Goal: Task Accomplishment & Management: Use online tool/utility

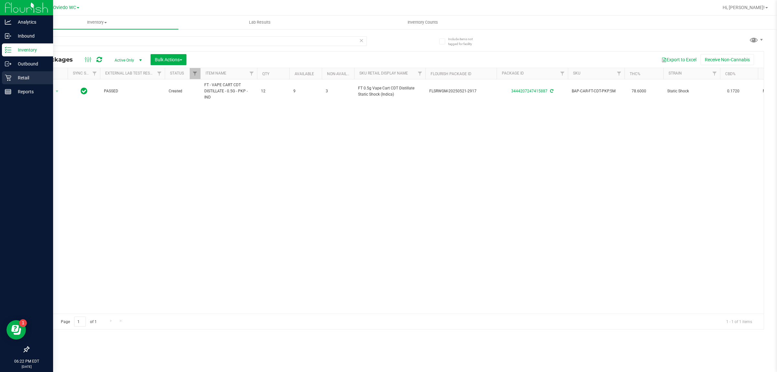
click at [9, 77] on icon at bounding box center [8, 77] width 6 height 6
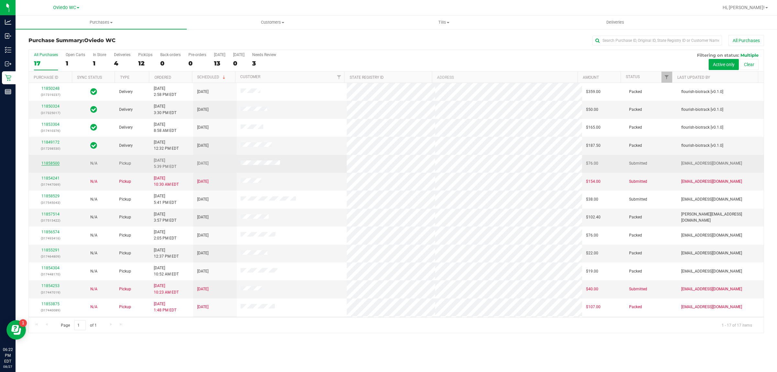
click at [50, 164] on link "11858500" at bounding box center [50, 163] width 18 height 5
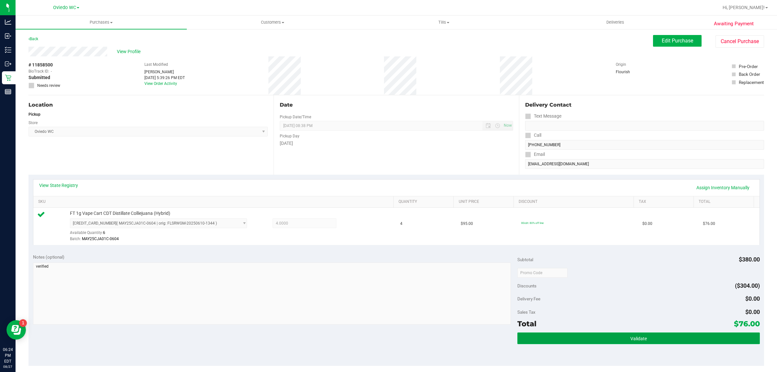
click at [646, 335] on button "Validate" at bounding box center [638, 338] width 242 height 12
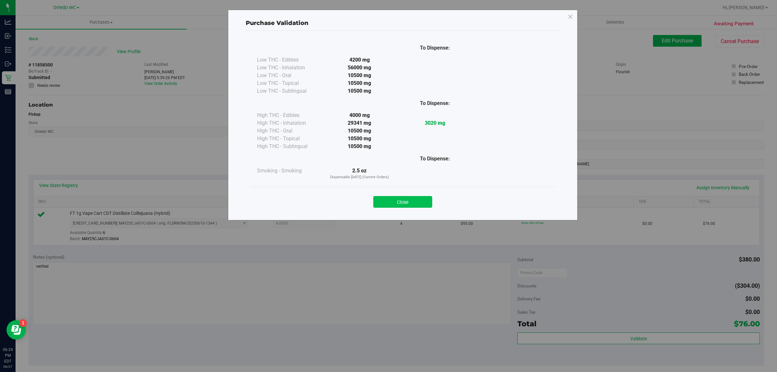
click at [402, 205] on button "Close" at bounding box center [402, 202] width 59 height 12
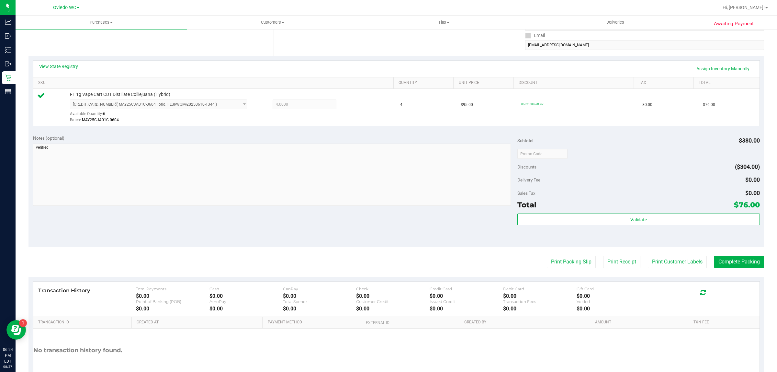
scroll to position [121, 0]
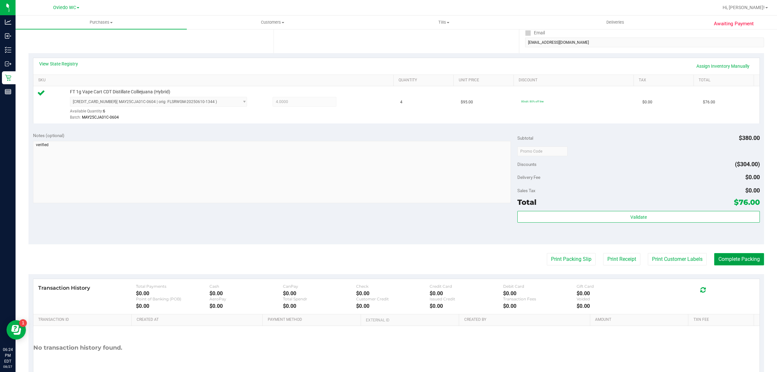
drag, startPoint x: 733, startPoint y: 265, endPoint x: 720, endPoint y: 264, distance: 13.0
click at [733, 264] on button "Complete Packing" at bounding box center [739, 259] width 50 height 12
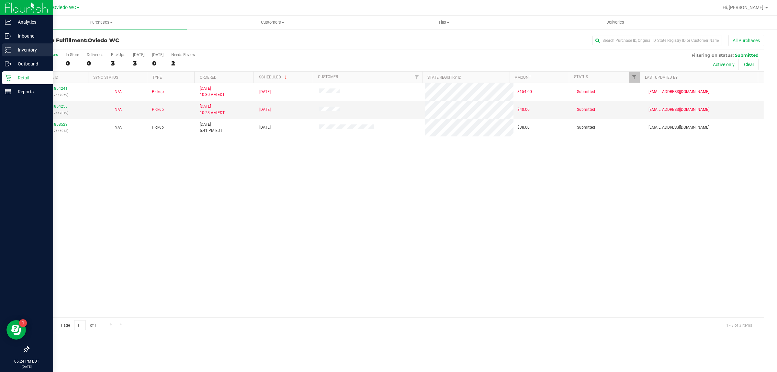
click at [18, 50] on p "Inventory" at bounding box center [30, 50] width 39 height 8
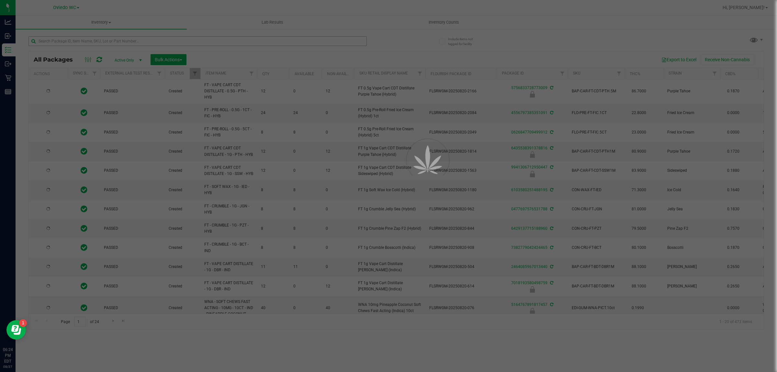
click at [96, 42] on div at bounding box center [388, 186] width 777 height 372
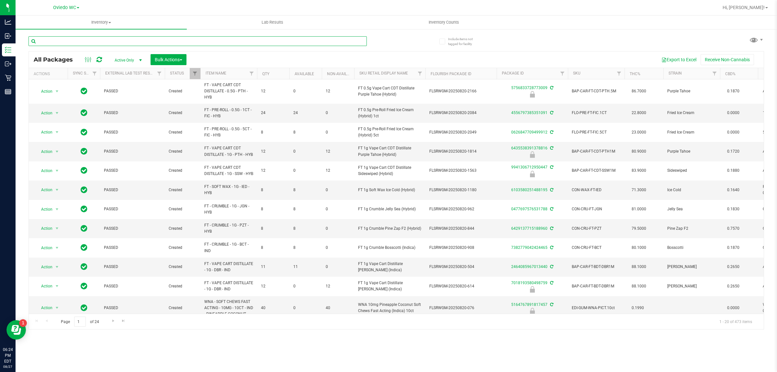
type input "[DATE]"
click at [96, 42] on input "text" at bounding box center [197, 41] width 338 height 10
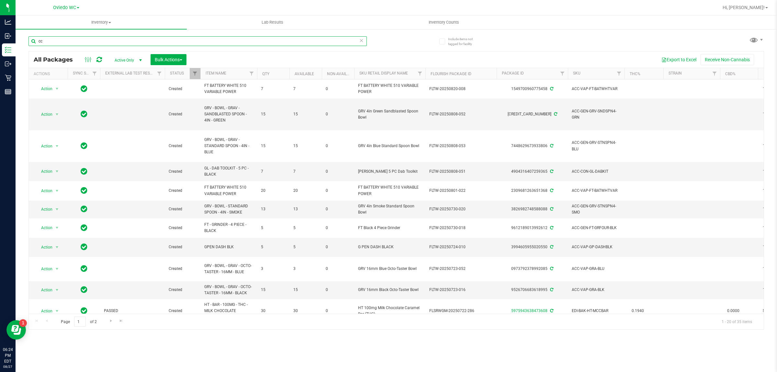
type input "c"
type input "cotton"
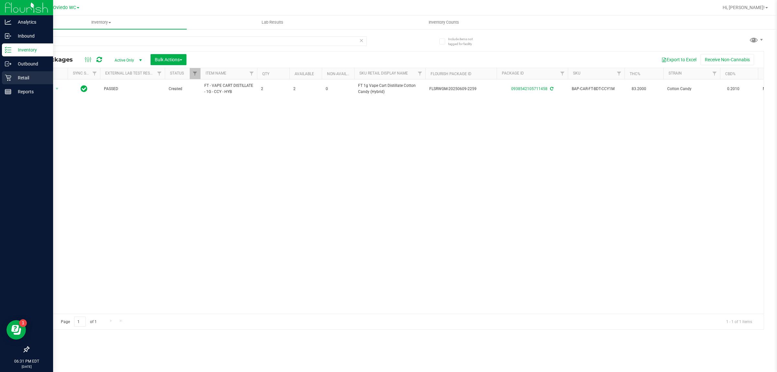
click at [5, 71] on div "Retail" at bounding box center [27, 77] width 51 height 13
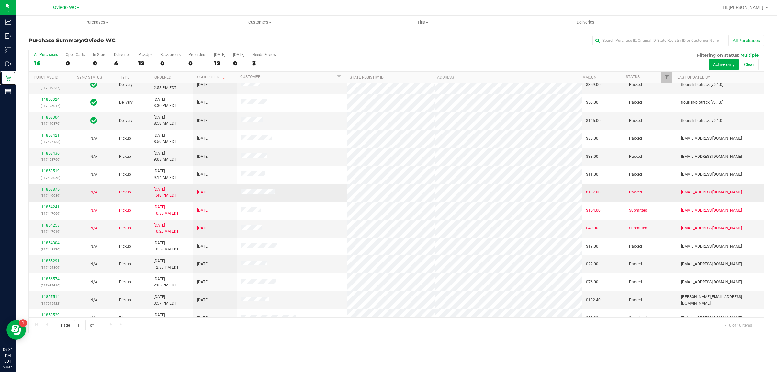
scroll to position [53, 0]
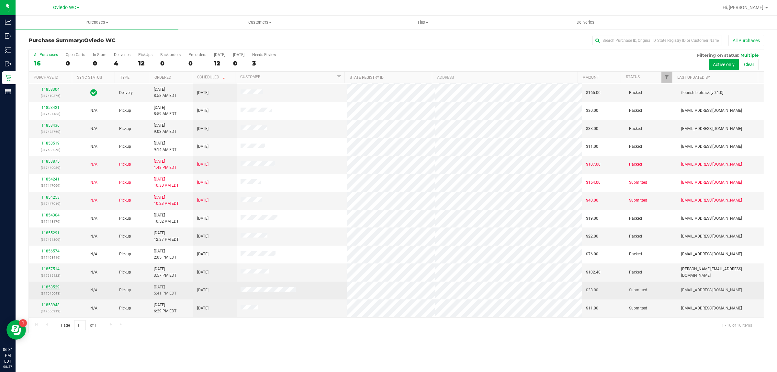
click at [49, 288] on link "11858529" at bounding box center [50, 287] width 18 height 5
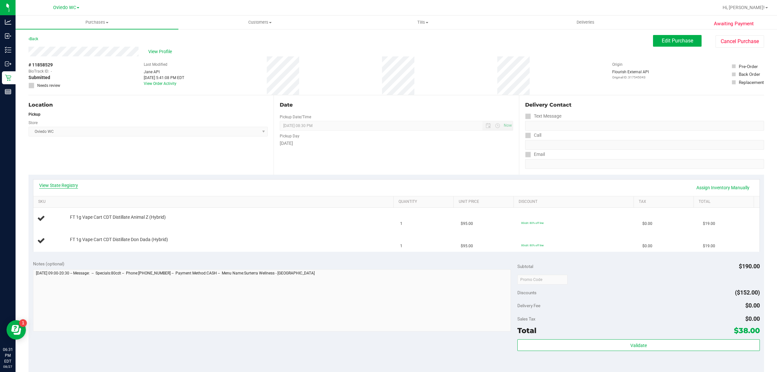
click at [59, 184] on link "View State Registry" at bounding box center [58, 185] width 39 height 6
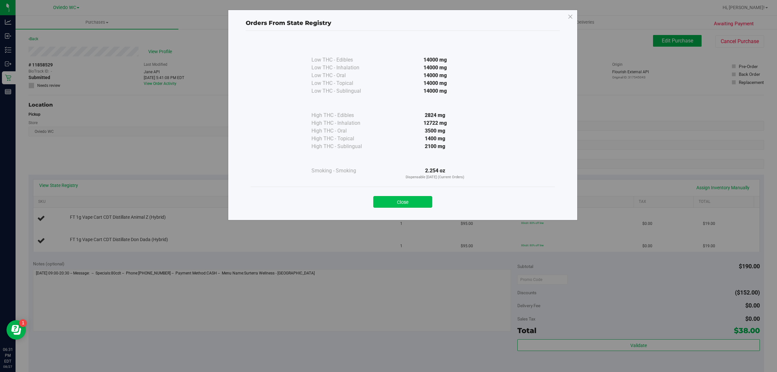
click at [408, 196] on button "Close" at bounding box center [402, 202] width 59 height 12
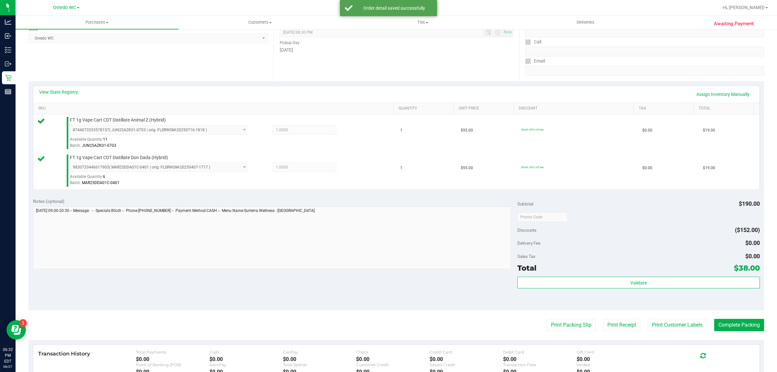
scroll to position [121, 0]
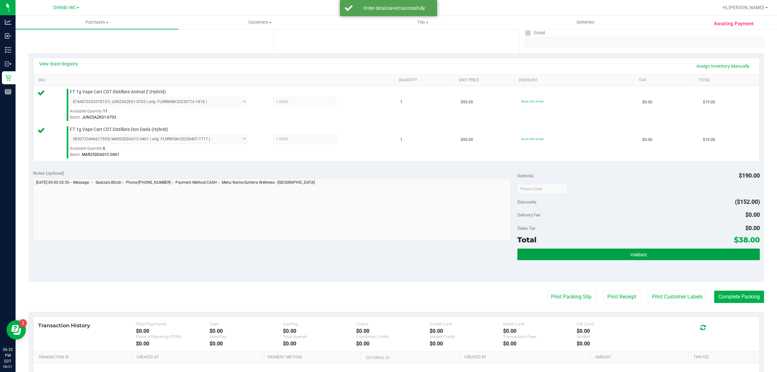
click at [557, 250] on button "Validate" at bounding box center [638, 254] width 242 height 12
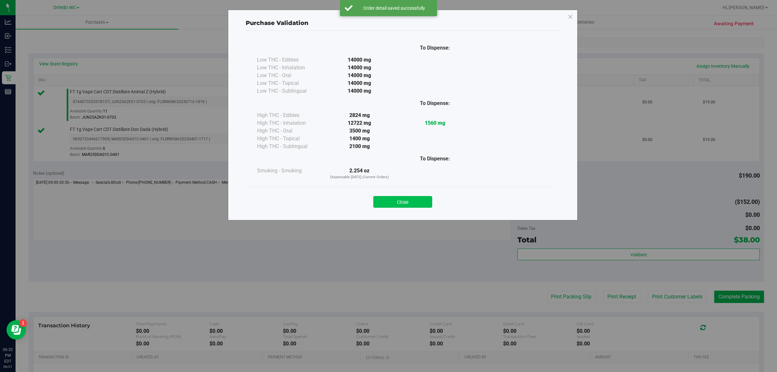
click at [386, 203] on button "Close" at bounding box center [402, 202] width 59 height 12
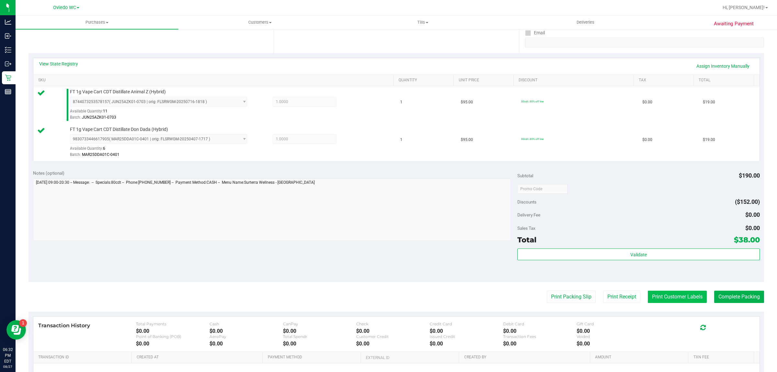
click at [671, 294] on button "Print Customer Labels" at bounding box center [677, 296] width 59 height 12
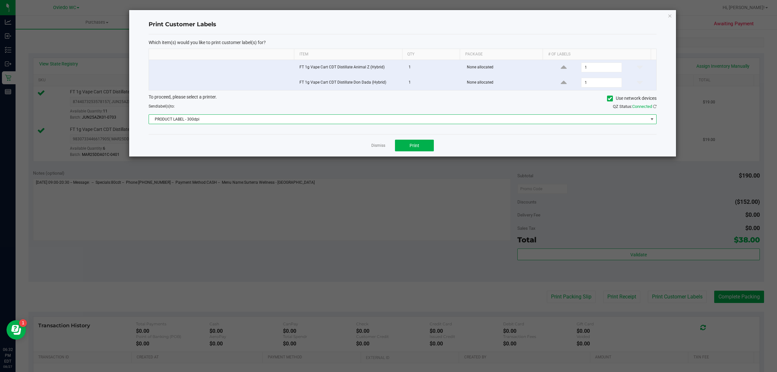
click at [401, 117] on span "PRODUCT LABEL - 300dpi" at bounding box center [398, 119] width 499 height 9
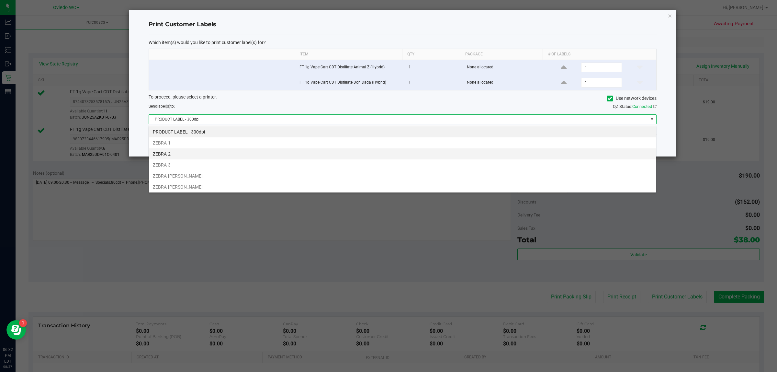
scroll to position [10, 508]
click at [362, 188] on li "ZEBRA-[PERSON_NAME]" at bounding box center [402, 186] width 507 height 11
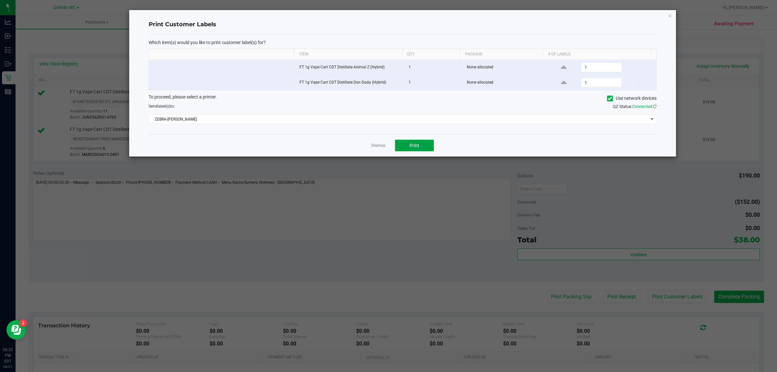
click at [414, 144] on span "Print" at bounding box center [415, 145] width 10 height 5
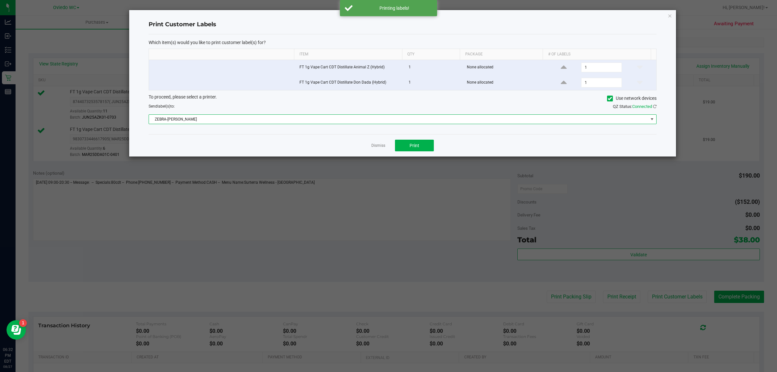
click at [436, 119] on span "ZEBRA-[PERSON_NAME]" at bounding box center [398, 119] width 499 height 9
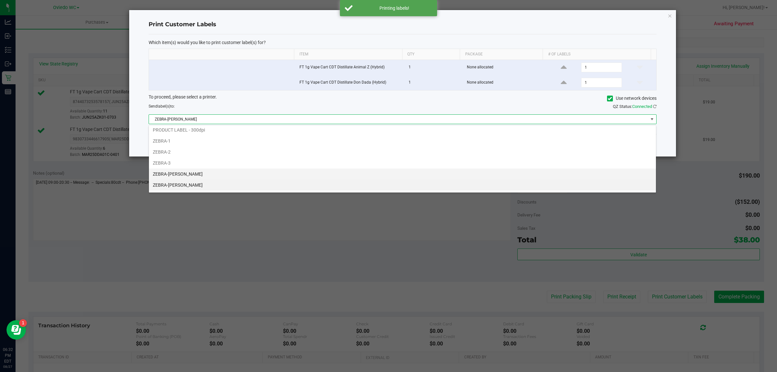
scroll to position [36, 0]
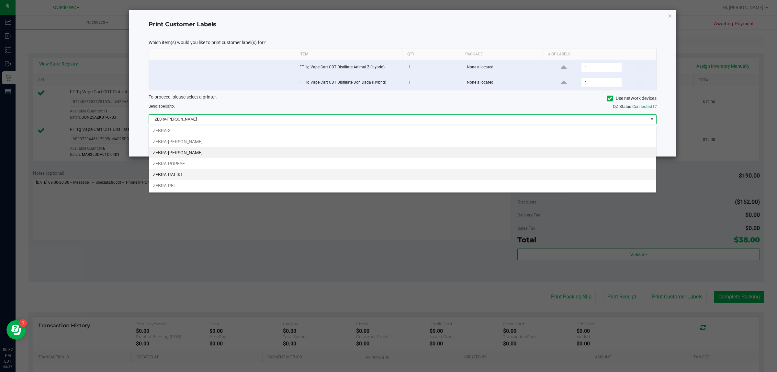
click at [393, 173] on li "ZEBRA-RAFIKI" at bounding box center [402, 174] width 507 height 11
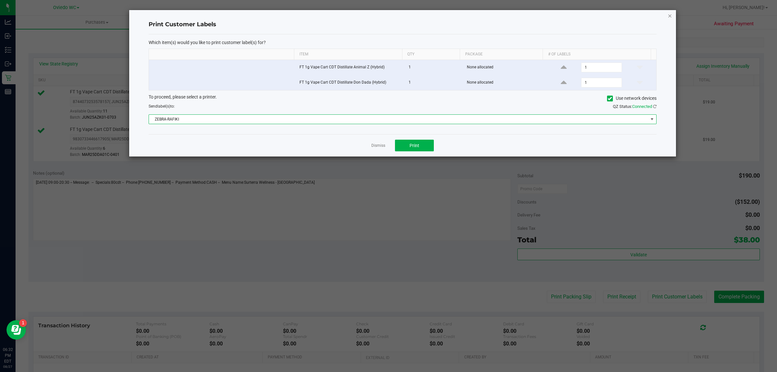
click at [671, 16] on icon "button" at bounding box center [670, 16] width 5 height 8
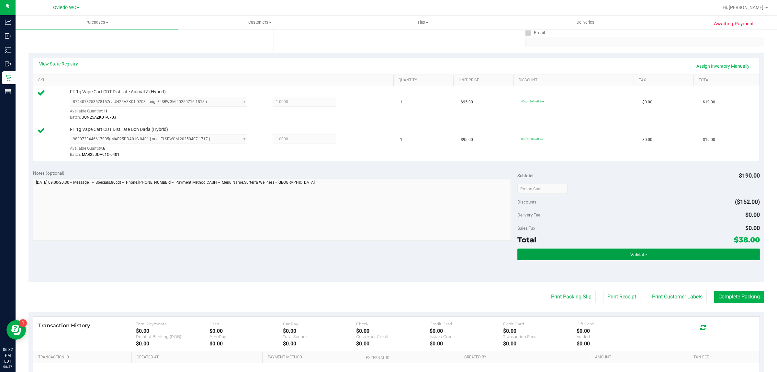
click at [598, 253] on button "Validate" at bounding box center [638, 254] width 242 height 12
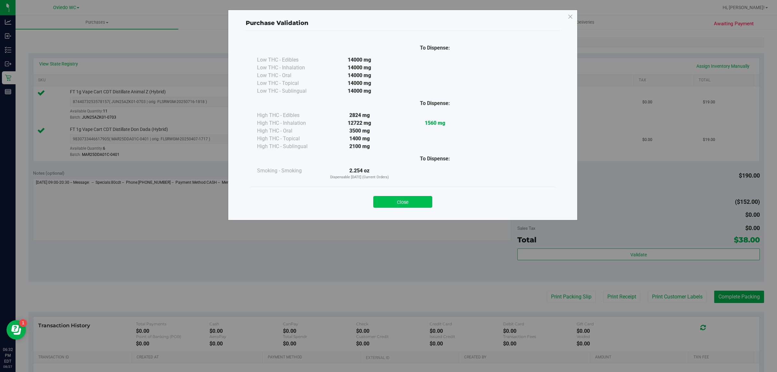
click at [402, 203] on button "Close" at bounding box center [402, 202] width 59 height 12
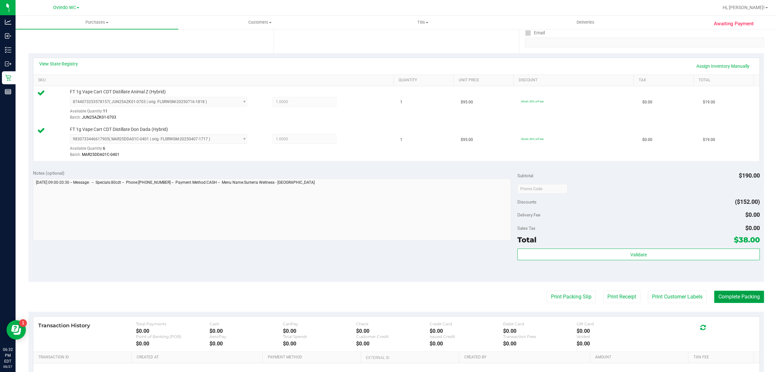
click at [736, 297] on button "Complete Packing" at bounding box center [739, 296] width 50 height 12
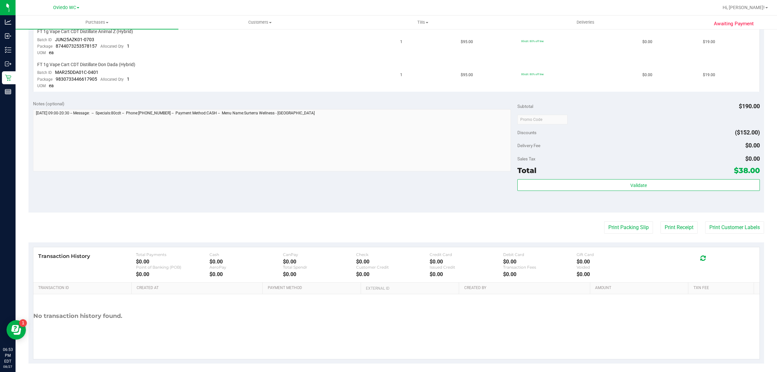
scroll to position [184, 0]
click at [604, 223] on button "Print Packing Slip" at bounding box center [628, 225] width 49 height 12
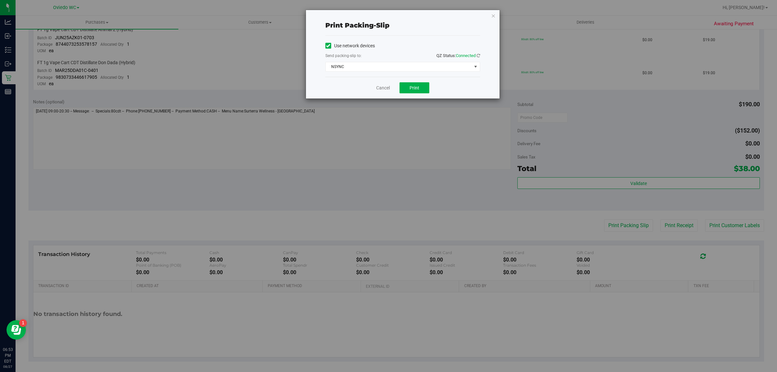
click at [412, 95] on div "Cancel Print" at bounding box center [402, 88] width 155 height 22
drag, startPoint x: 412, startPoint y: 95, endPoint x: 426, endPoint y: 95, distance: 13.6
click at [425, 99] on div "Print packing-slip Use network devices Send packing-slip to: QZ Status: Connect…" at bounding box center [391, 186] width 782 height 372
click at [431, 63] on span "NSYNC" at bounding box center [399, 66] width 146 height 9
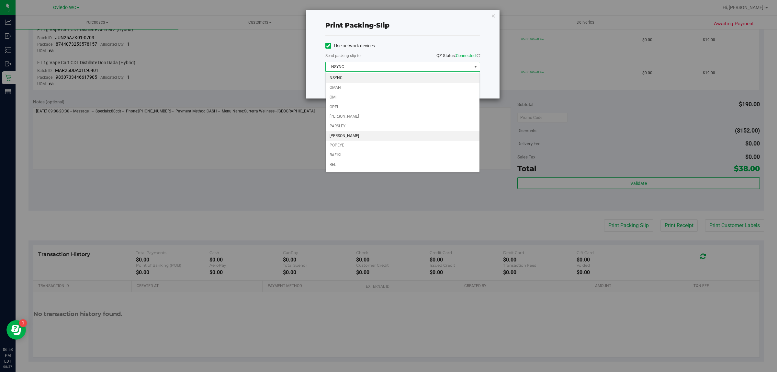
click at [418, 140] on li "[PERSON_NAME]" at bounding box center [403, 136] width 154 height 10
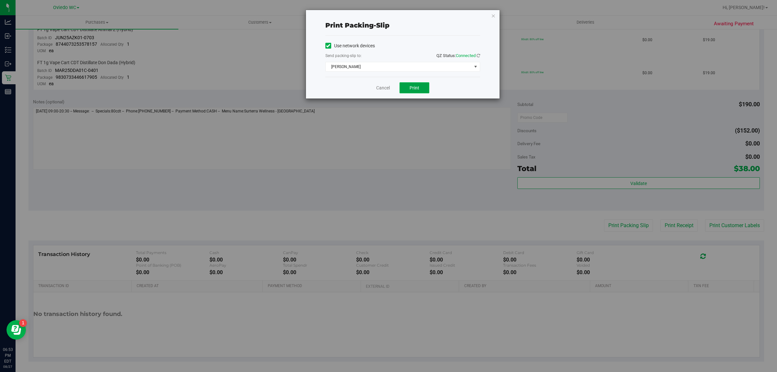
click at [418, 84] on button "Print" at bounding box center [414, 87] width 30 height 11
click at [494, 15] on icon "button" at bounding box center [493, 16] width 5 height 8
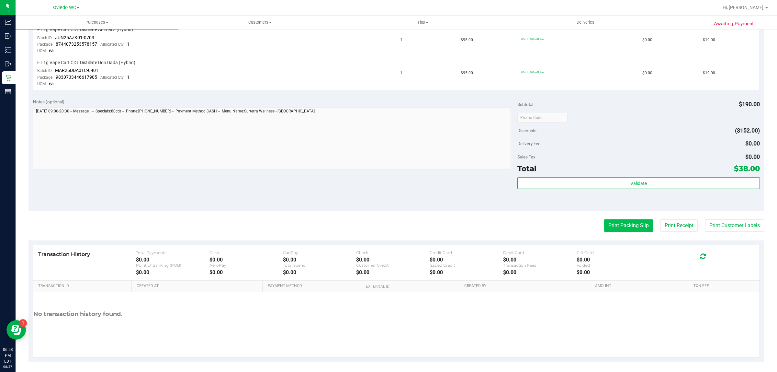
click at [614, 227] on button "Print Packing Slip" at bounding box center [628, 225] width 49 height 12
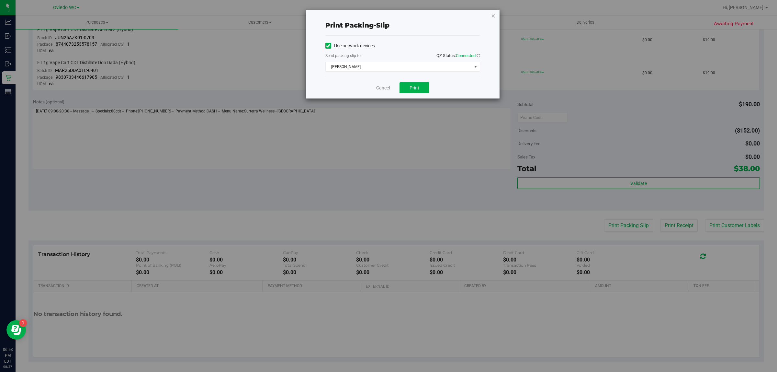
click at [492, 17] on icon "button" at bounding box center [493, 16] width 5 height 8
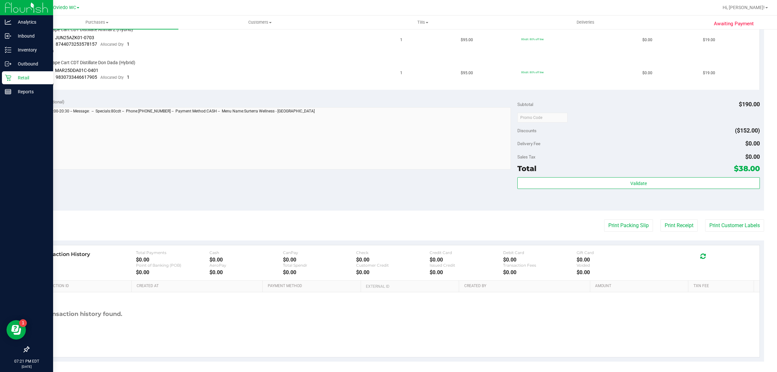
click at [19, 78] on p "Retail" at bounding box center [30, 78] width 39 height 8
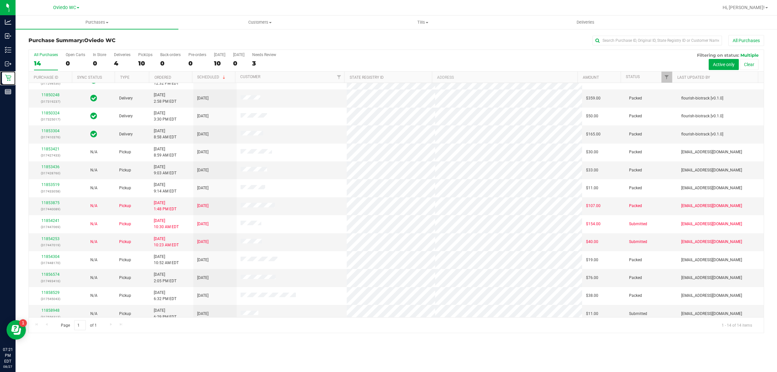
scroll to position [17, 0]
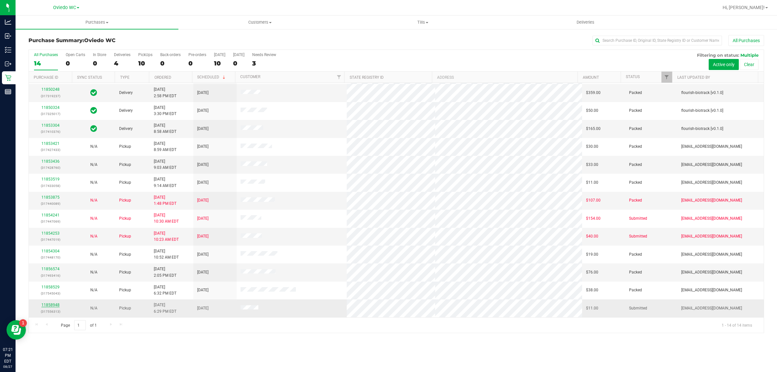
click at [52, 306] on link "11858948" at bounding box center [50, 304] width 18 height 5
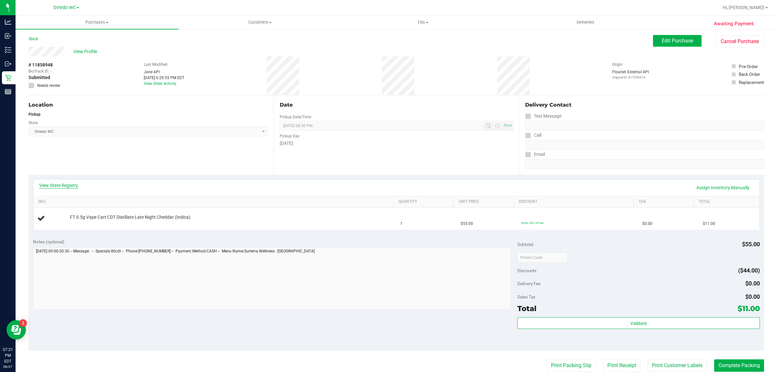
click at [67, 184] on link "View State Registry" at bounding box center [58, 185] width 39 height 6
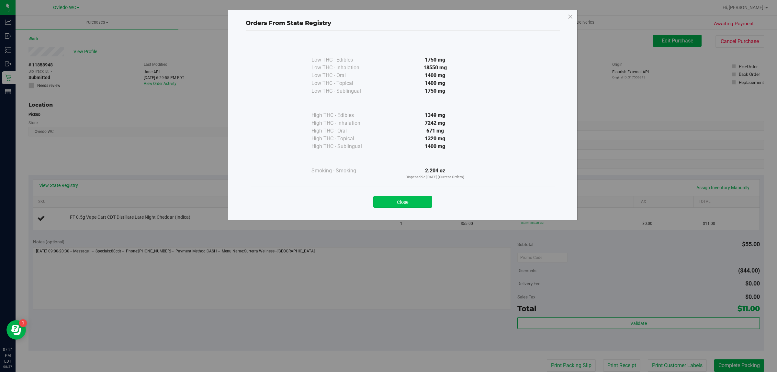
click at [404, 198] on button "Close" at bounding box center [402, 202] width 59 height 12
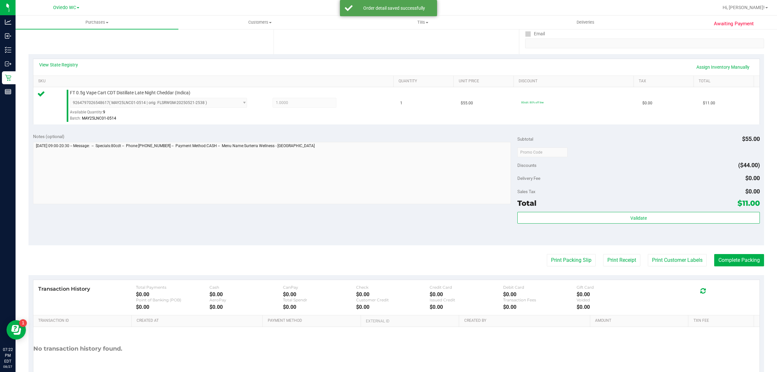
scroll to position [121, 0]
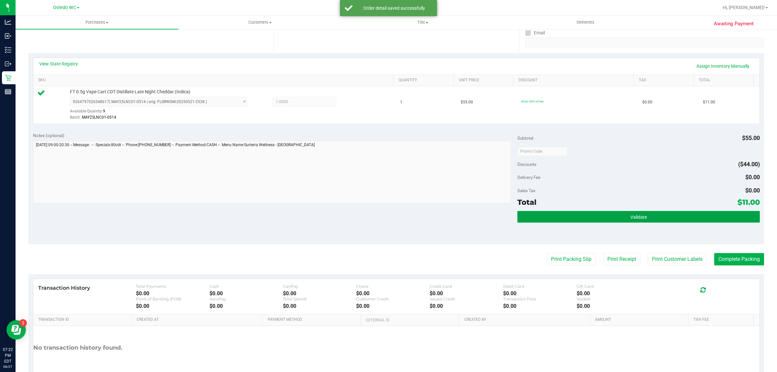
click at [596, 217] on button "Validate" at bounding box center [638, 217] width 242 height 12
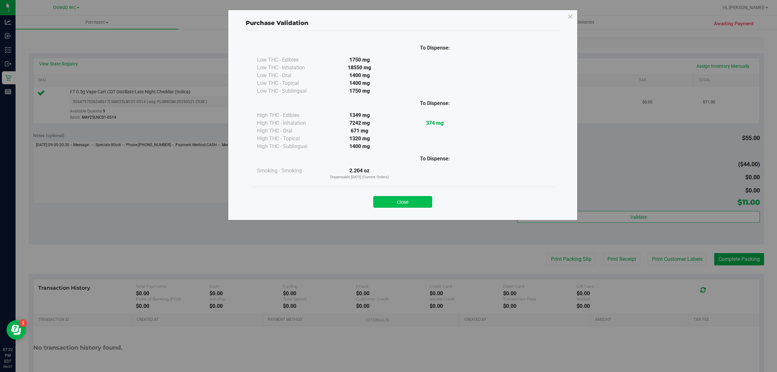
click at [411, 202] on button "Close" at bounding box center [402, 202] width 59 height 12
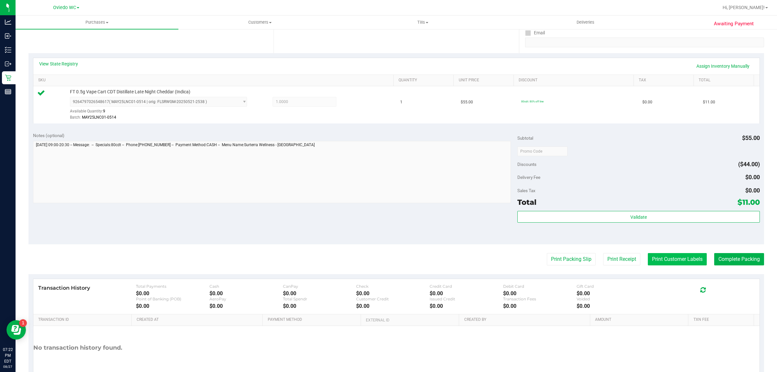
click at [665, 261] on button "Print Customer Labels" at bounding box center [677, 259] width 59 height 12
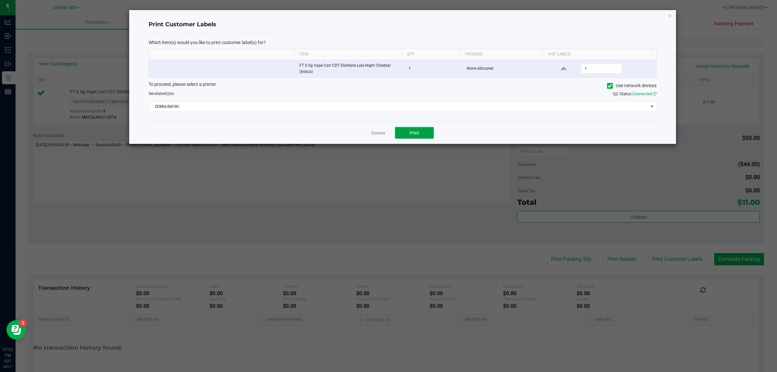
click at [406, 133] on button "Print" at bounding box center [414, 133] width 39 height 12
click at [670, 17] on icon "button" at bounding box center [670, 16] width 5 height 8
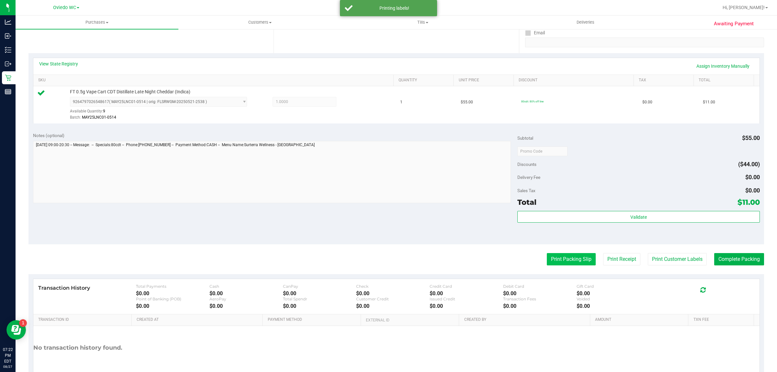
click at [555, 256] on button "Print Packing Slip" at bounding box center [571, 259] width 49 height 12
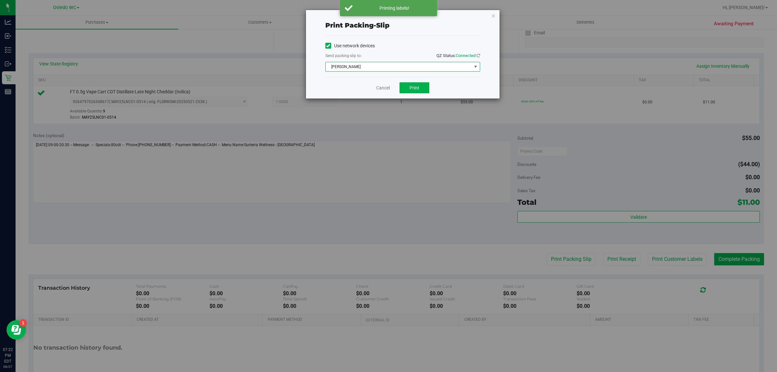
click at [438, 67] on span "[PERSON_NAME]" at bounding box center [399, 66] width 146 height 9
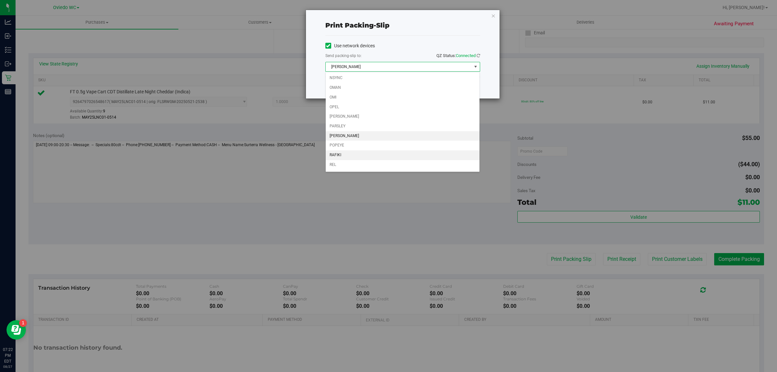
click at [403, 159] on li "RAFIKI" at bounding box center [403, 155] width 154 height 10
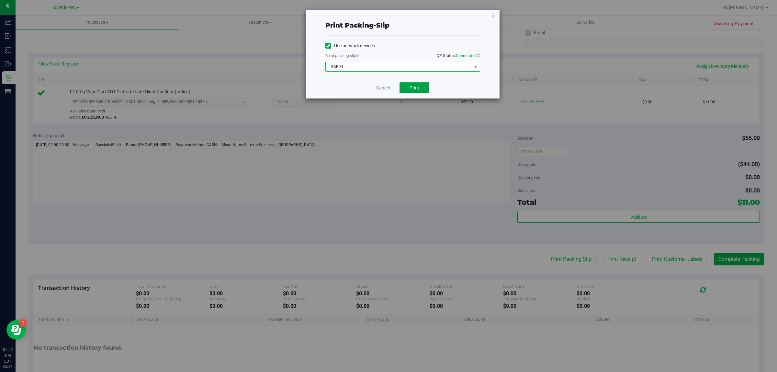
click at [422, 90] on button "Print" at bounding box center [414, 87] width 30 height 11
click at [494, 15] on icon "button" at bounding box center [493, 16] width 5 height 8
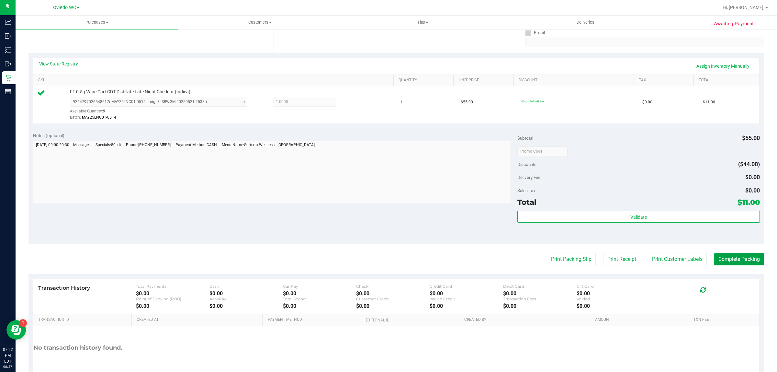
click at [732, 258] on button "Complete Packing" at bounding box center [739, 259] width 50 height 12
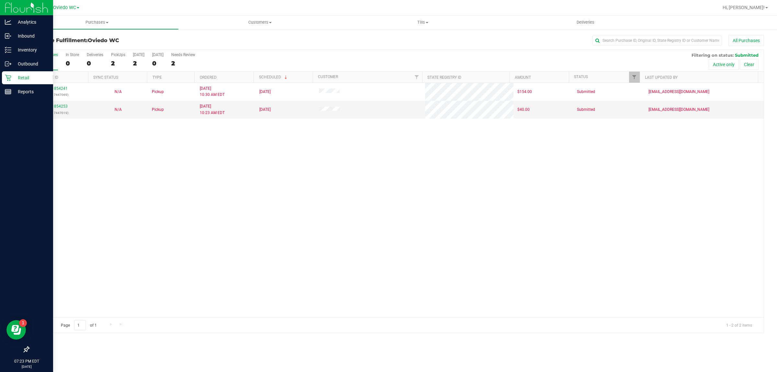
click at [15, 77] on p "Retail" at bounding box center [30, 78] width 39 height 8
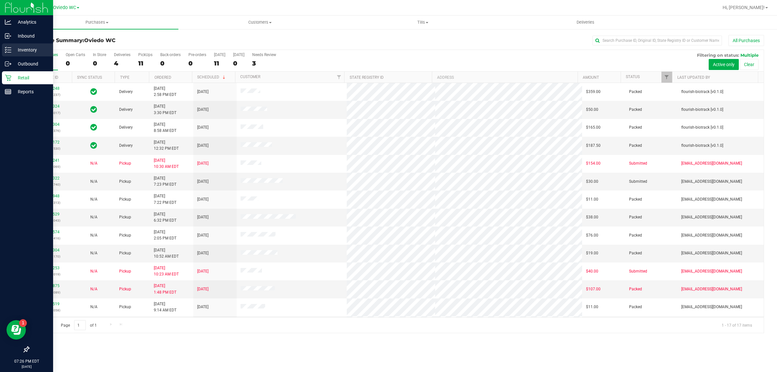
click at [24, 47] on p "Inventory" at bounding box center [30, 50] width 39 height 8
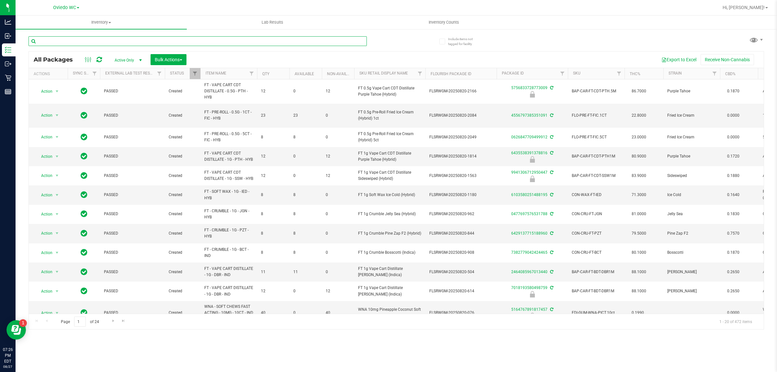
click at [127, 40] on input "text" at bounding box center [197, 41] width 338 height 10
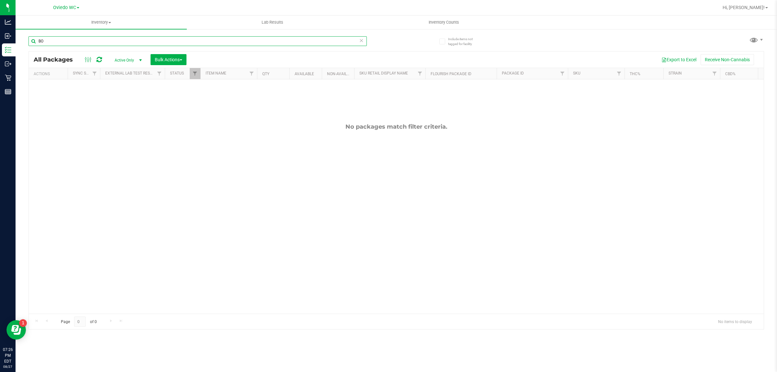
type input "B"
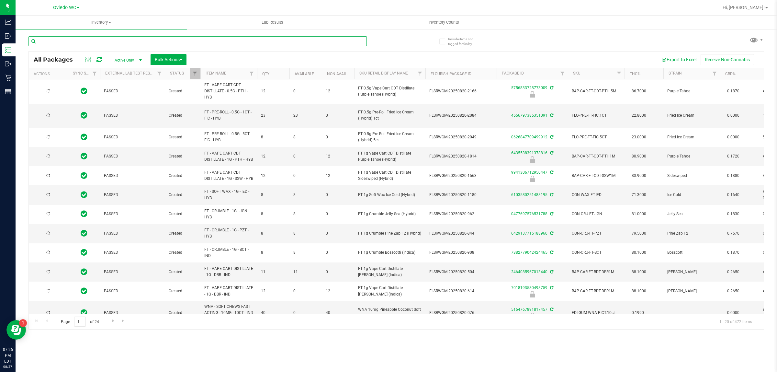
type input "[DATE]"
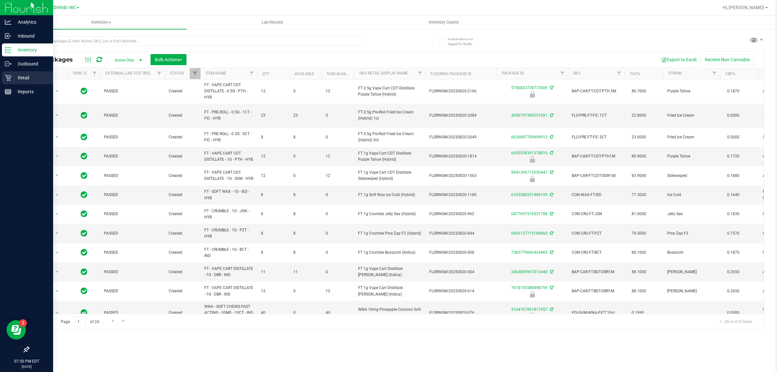
click at [11, 78] on p "Retail" at bounding box center [30, 78] width 39 height 8
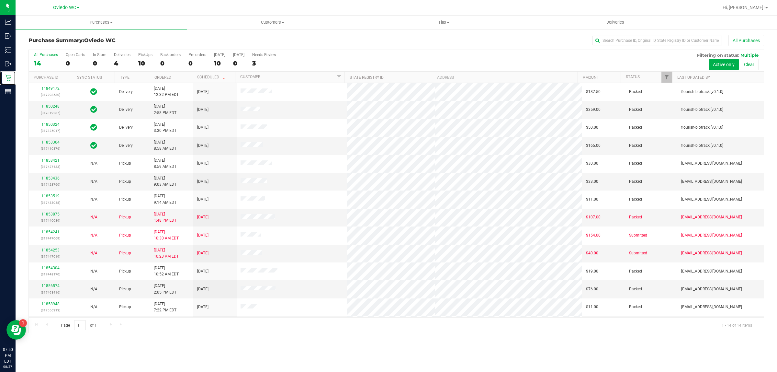
scroll to position [17, 0]
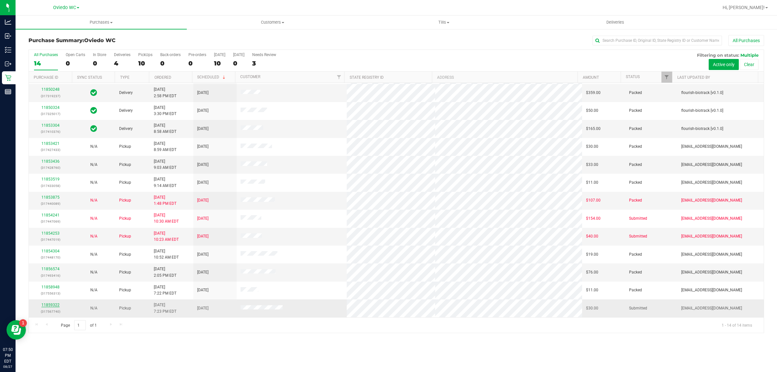
click at [50, 307] on link "11859322" at bounding box center [50, 304] width 18 height 5
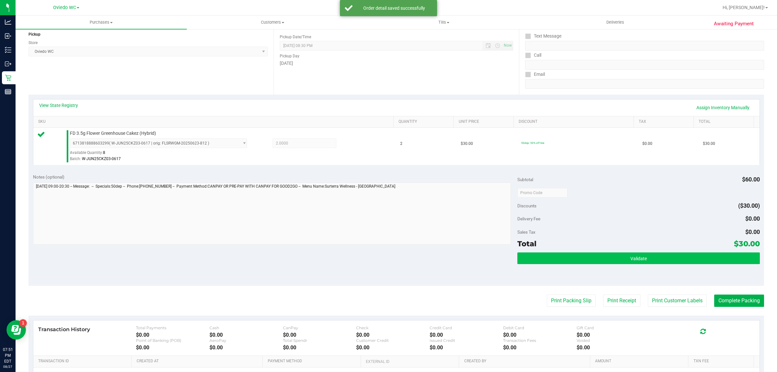
scroll to position [81, 0]
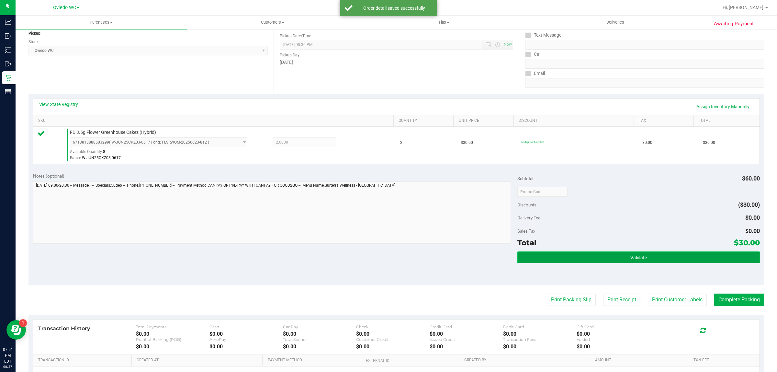
click at [615, 256] on button "Validate" at bounding box center [638, 257] width 242 height 12
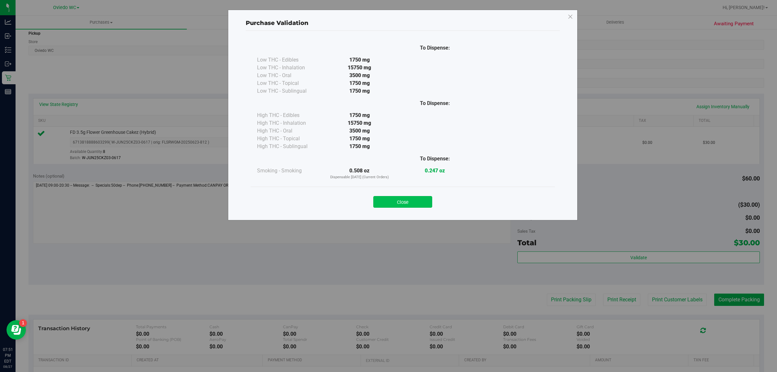
click at [423, 200] on button "Close" at bounding box center [402, 202] width 59 height 12
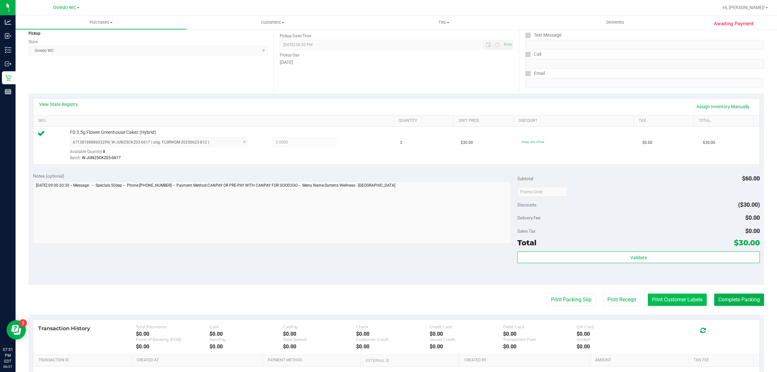
click at [668, 297] on button "Print Customer Labels" at bounding box center [677, 299] width 59 height 12
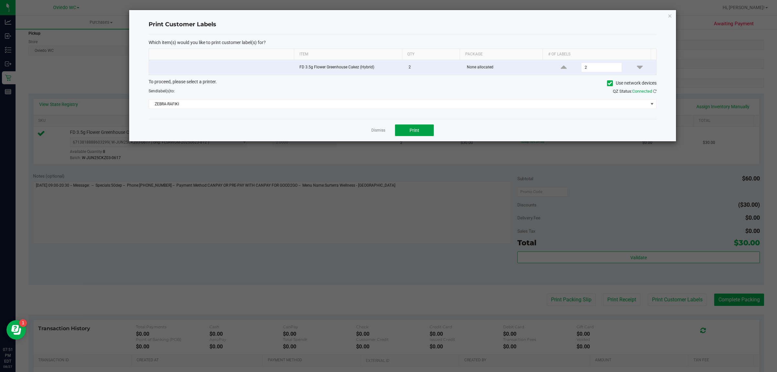
click at [407, 129] on button "Print" at bounding box center [414, 130] width 39 height 12
click at [671, 16] on icon "button" at bounding box center [670, 16] width 5 height 8
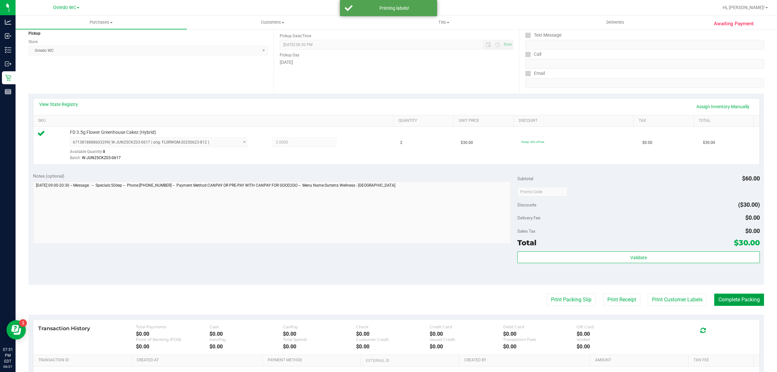
click at [752, 301] on button "Complete Packing" at bounding box center [739, 299] width 50 height 12
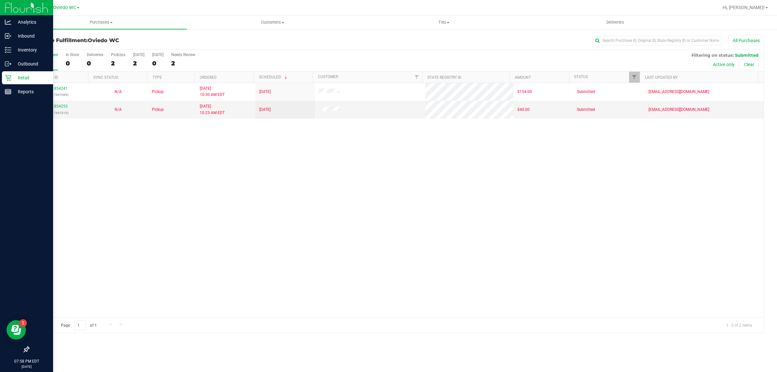
click at [6, 74] on icon at bounding box center [8, 77] width 6 height 6
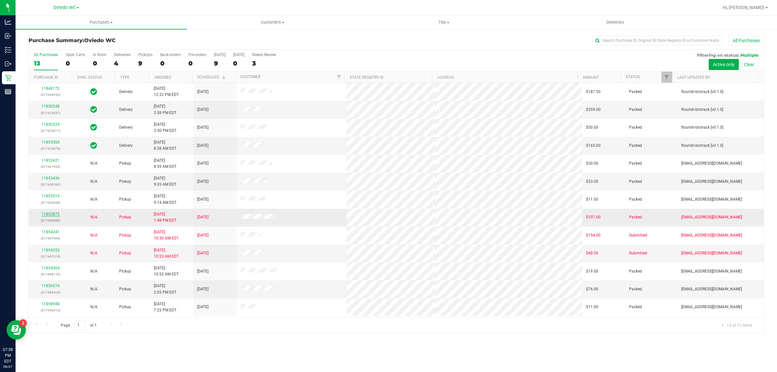
click at [51, 214] on link "11853875" at bounding box center [50, 214] width 18 height 5
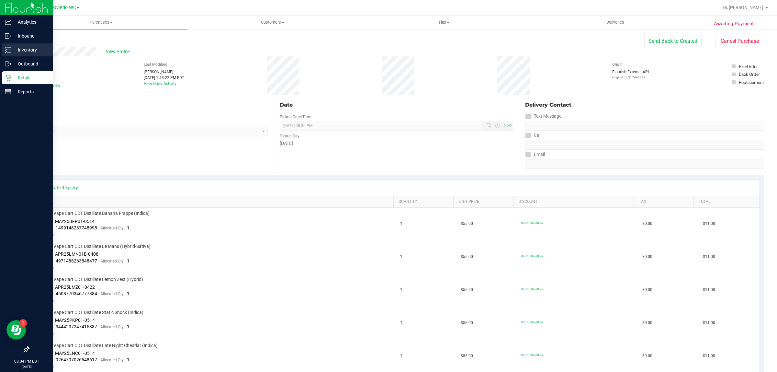
click at [2, 44] on div "Inventory" at bounding box center [27, 49] width 51 height 13
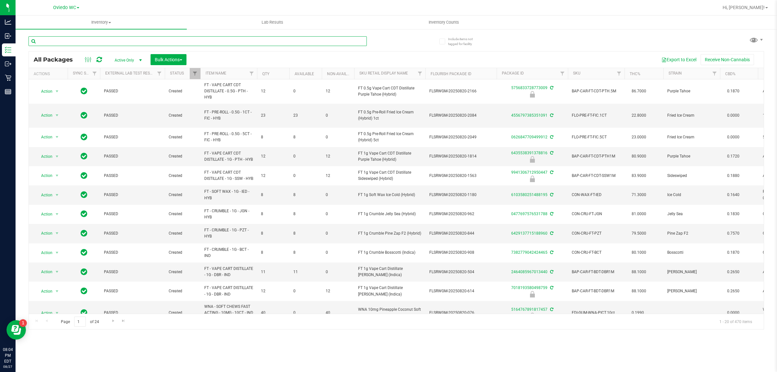
click at [133, 41] on input "text" at bounding box center [197, 41] width 338 height 10
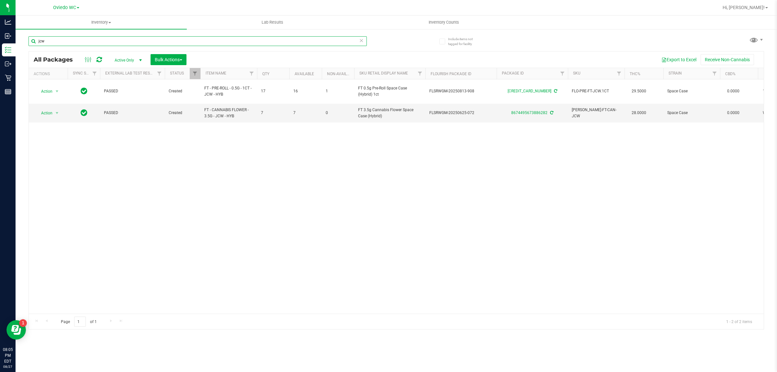
type input "jcw"
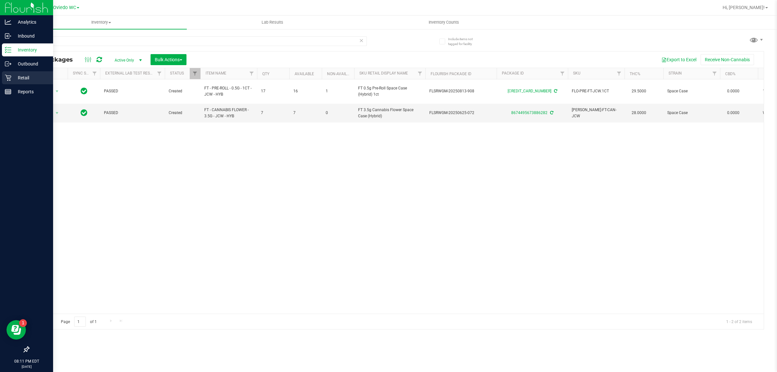
click at [14, 79] on p "Retail" at bounding box center [30, 78] width 39 height 8
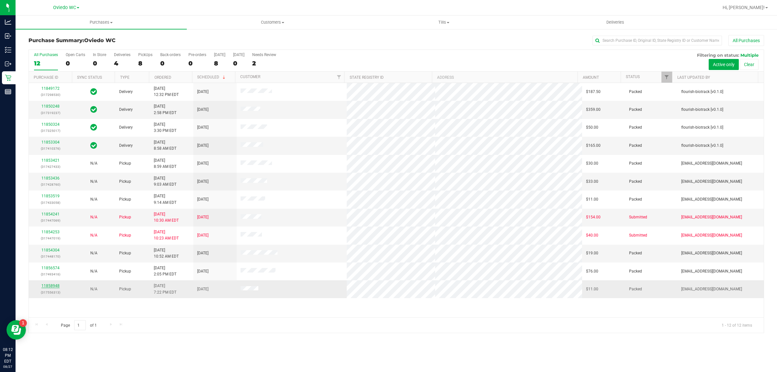
click at [44, 286] on link "11858948" at bounding box center [50, 285] width 18 height 5
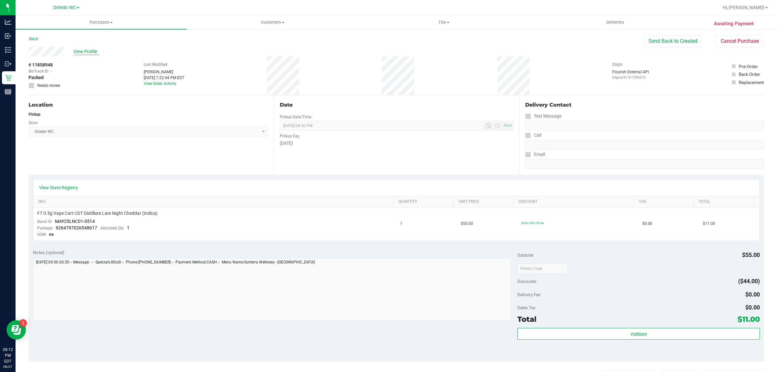
click at [88, 51] on span "View Profile" at bounding box center [86, 51] width 26 height 7
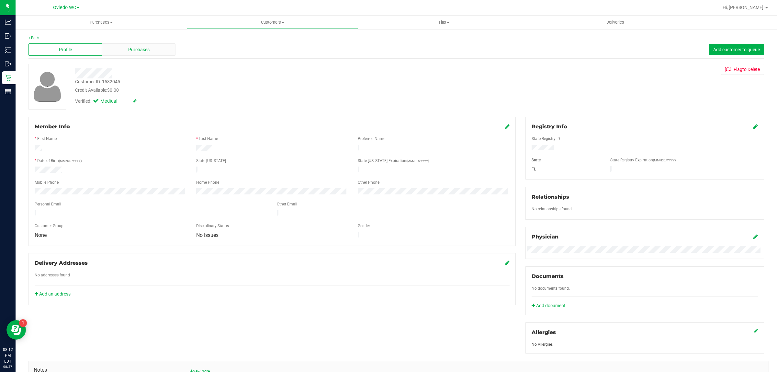
click at [141, 44] on div "Purchases" at bounding box center [138, 49] width 73 height 12
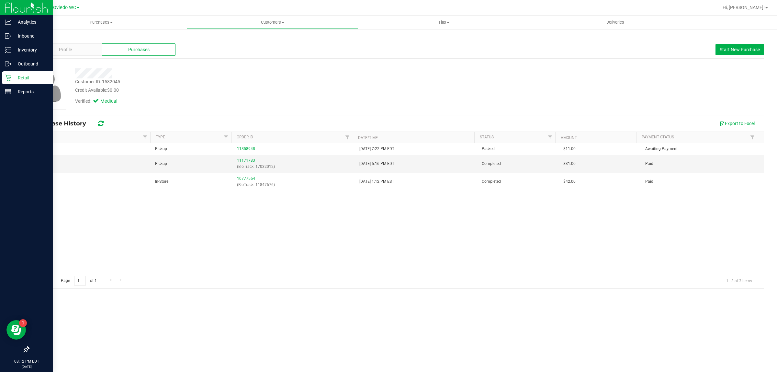
click at [7, 74] on icon at bounding box center [8, 77] width 6 height 6
